Goal: Task Accomplishment & Management: Manage account settings

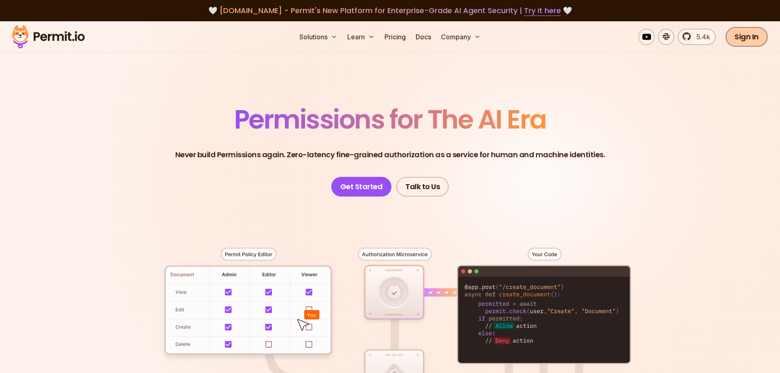
click at [737, 41] on link "Sign In" at bounding box center [747, 37] width 42 height 20
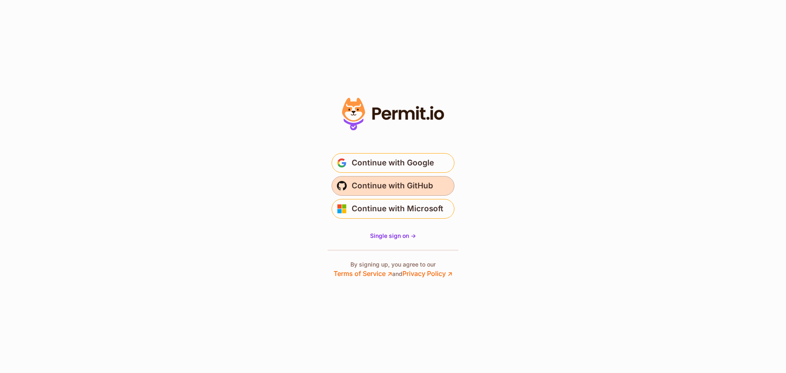
click at [406, 191] on span "Continue with GitHub" at bounding box center [393, 185] width 82 height 13
click at [575, 148] on section "* Or" at bounding box center [393, 186] width 786 height 373
click at [614, 211] on section "* Or" at bounding box center [393, 186] width 786 height 373
click at [386, 186] on span "Continue with GitHub" at bounding box center [393, 185] width 82 height 13
click at [652, 76] on section "* Or" at bounding box center [393, 186] width 786 height 373
